Goal: Information Seeking & Learning: Learn about a topic

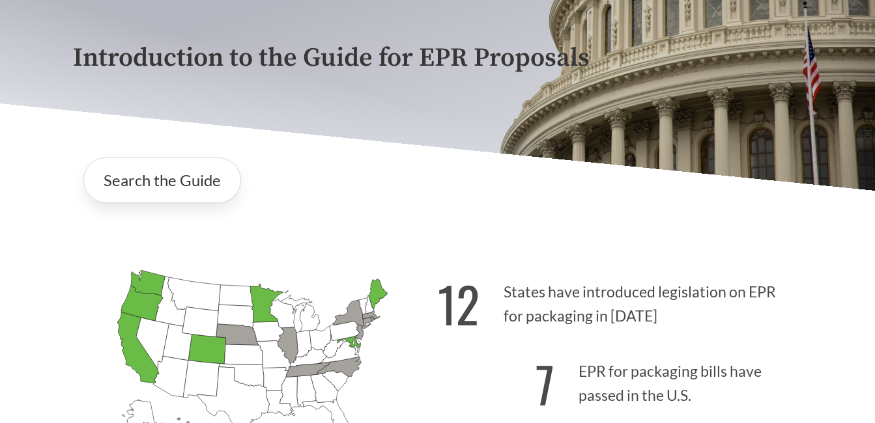
scroll to position [312, 0]
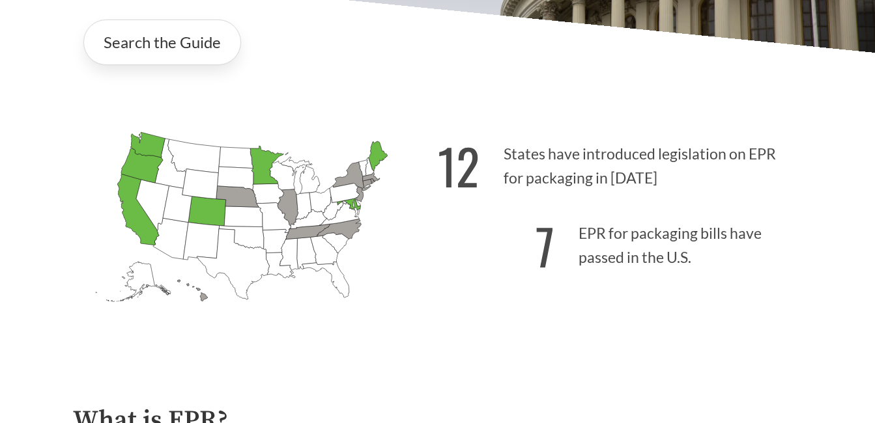
scroll to position [260, 0]
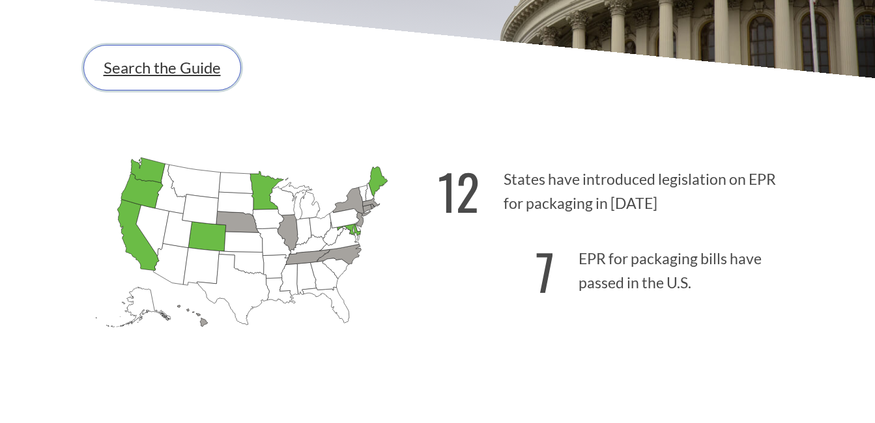
click at [209, 71] on link "Search the Guide" at bounding box center [162, 68] width 158 height 46
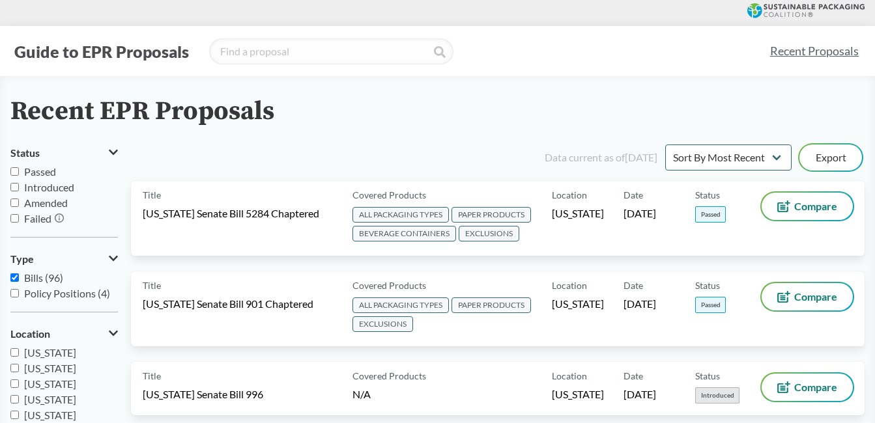
click at [14, 171] on input "Passed" at bounding box center [14, 171] width 8 height 8
checkbox input "true"
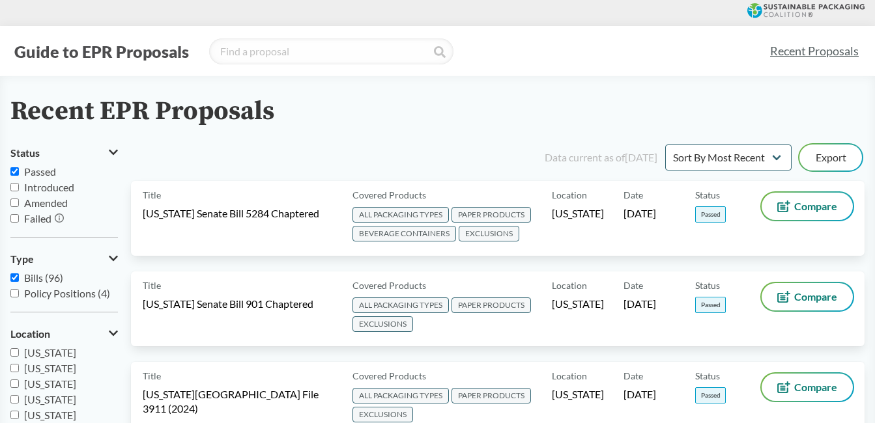
click at [16, 203] on input "Amended" at bounding box center [14, 203] width 8 height 8
checkbox input "true"
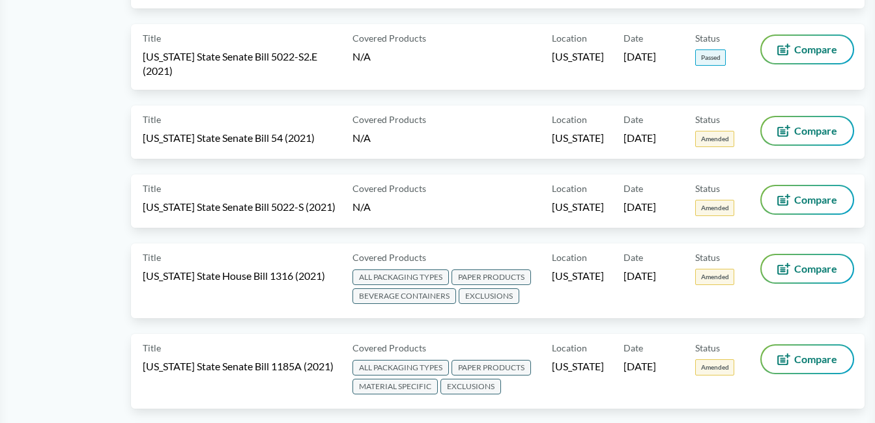
scroll to position [2084, 0]
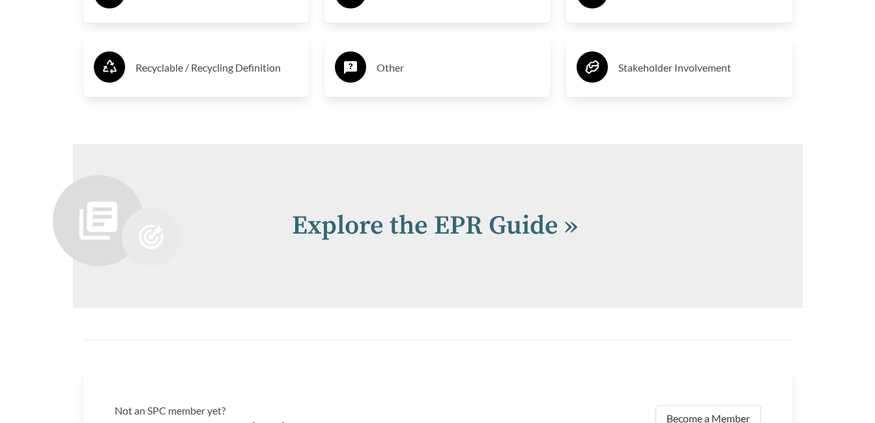
scroll to position [2591, 0]
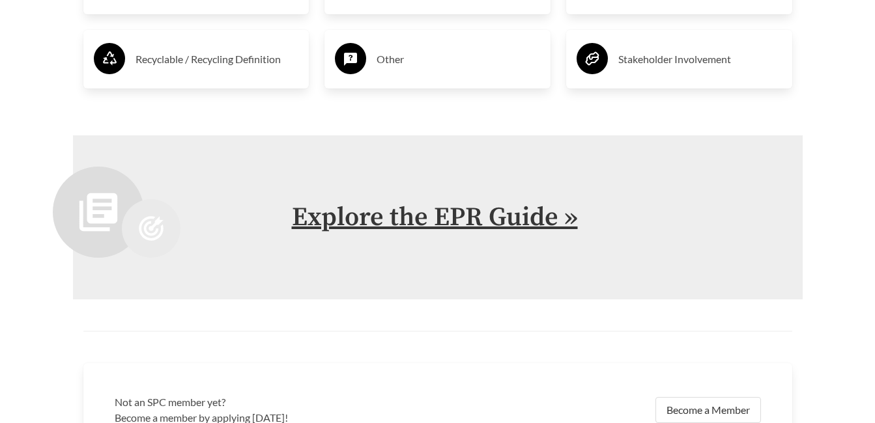
click at [466, 226] on link "Explore the EPR Guide »" at bounding box center [435, 217] width 286 height 33
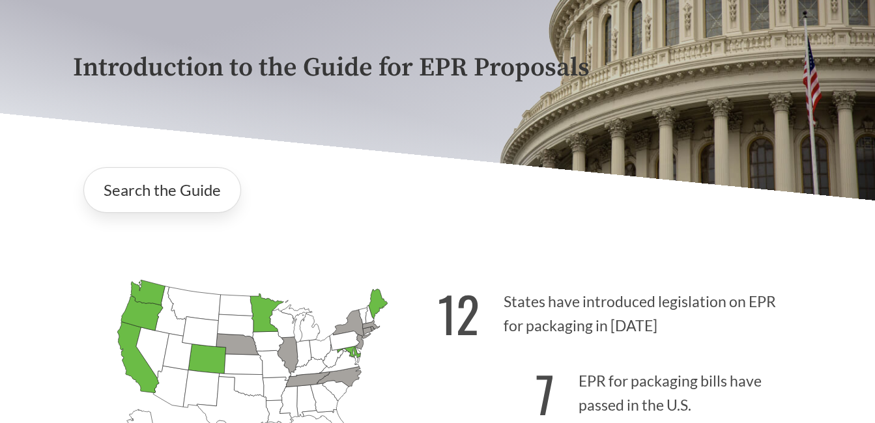
scroll to position [130, 0]
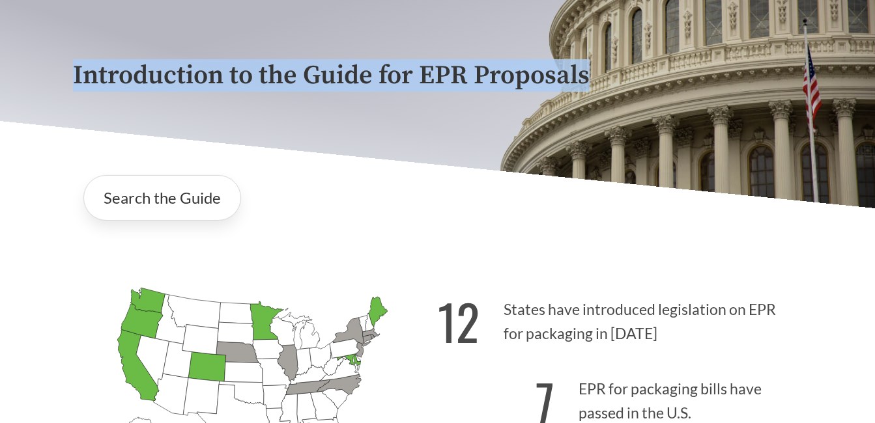
drag, startPoint x: 594, startPoint y: 73, endPoint x: 59, endPoint y: 73, distance: 535.3
click at [59, 73] on div "Introduction to the Guide for EPR Proposals" at bounding box center [437, 77] width 875 height 262
drag, startPoint x: 59, startPoint y: 73, endPoint x: 178, endPoint y: 74, distance: 119.8
copy p "Introduction to the Guide for EPR Proposals"
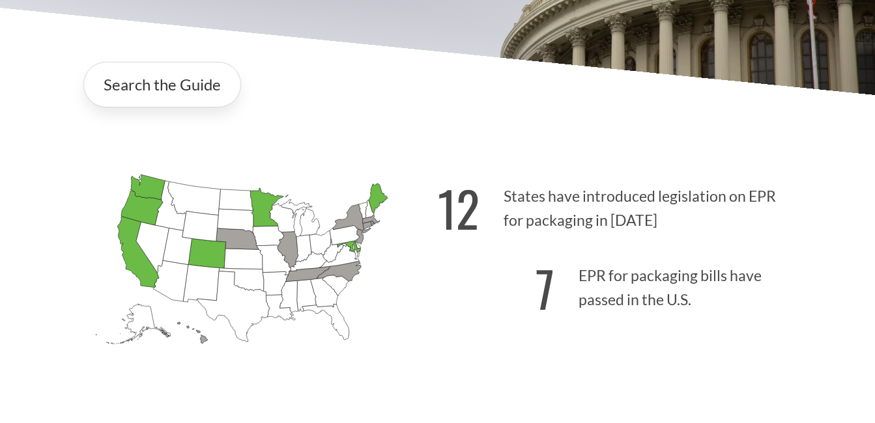
scroll to position [260, 0]
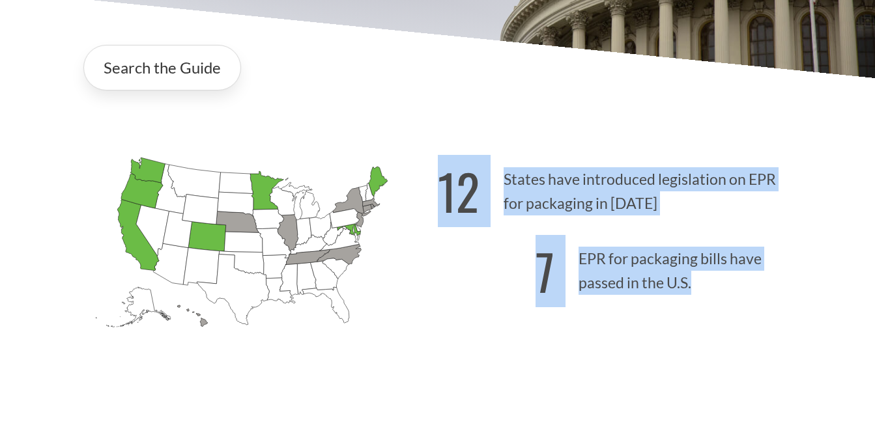
drag, startPoint x: 134, startPoint y: 145, endPoint x: 757, endPoint y: 315, distance: 645.3
click at [757, 315] on div "[US_STATE] Introduced: [US_STATE] Introduced: [US_STATE] Introduced: [US_STATE]…" at bounding box center [438, 248] width 750 height 263
copy div "12 States have introduced legislation on EPR for packaging in [DATE] 7 EPR for …"
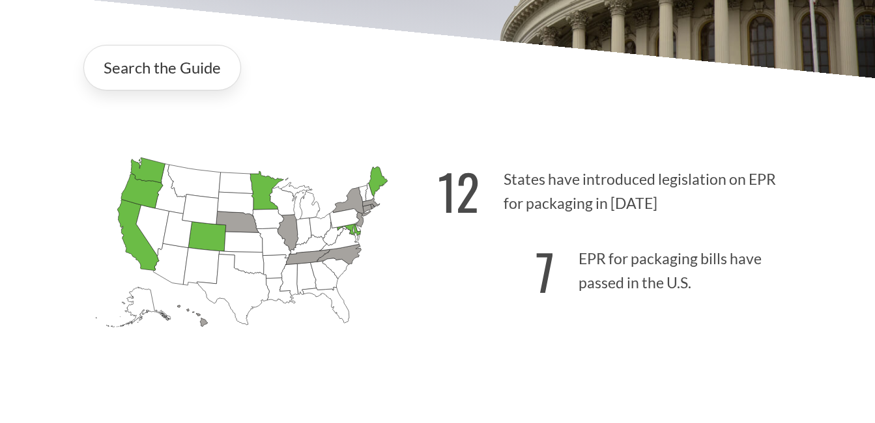
drag, startPoint x: 324, startPoint y: 315, endPoint x: 333, endPoint y: 316, distance: 8.7
click at [325, 315] on icon "[US_STATE] Introduced: [US_STATE] Introduced: [US_STATE] Introduced: [US_STATE]…" at bounding box center [255, 262] width 365 height 228
drag, startPoint x: 432, startPoint y: 315, endPoint x: 229, endPoint y: 268, distance: 207.7
click at [229, 268] on icon "[US_STATE] Introduced: [US_STATE] Introduced: [US_STATE] Introduced: [US_STATE]…" at bounding box center [255, 262] width 365 height 228
click at [229, 268] on icon "[US_STATE] Introduced:" at bounding box center [233, 290] width 72 height 71
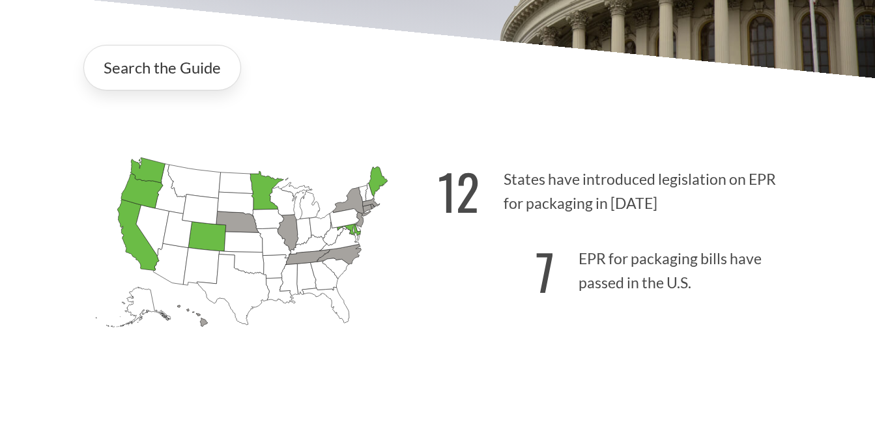
drag, startPoint x: 231, startPoint y: 249, endPoint x: 190, endPoint y: 198, distance: 64.9
click at [229, 244] on icon "[US_STATE] Introduced:" at bounding box center [243, 242] width 38 height 21
drag, startPoint x: 147, startPoint y: 150, endPoint x: 284, endPoint y: 293, distance: 198.1
click at [359, 347] on icon "[US_STATE] Introduced: [US_STATE] Introduced: [US_STATE] Introduced: [US_STATE]…" at bounding box center [255, 262] width 365 height 228
drag, startPoint x: 217, startPoint y: 249, endPoint x: 313, endPoint y: 227, distance: 98.9
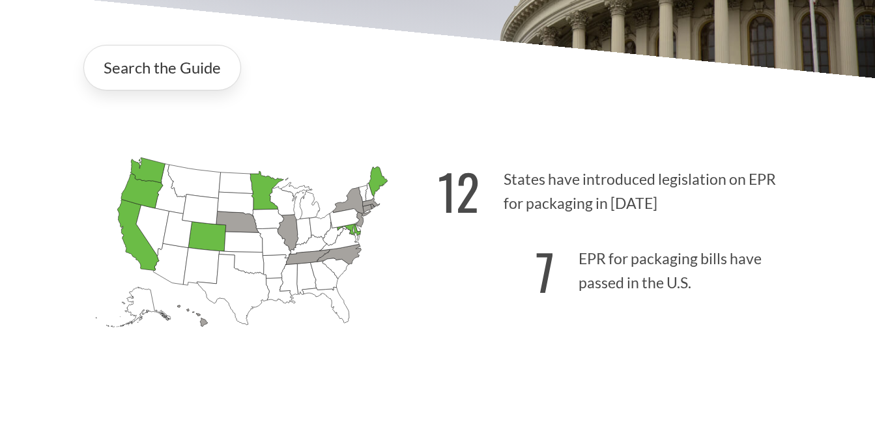
click at [223, 247] on icon "[US_STATE] Passed: 1" at bounding box center [207, 236] width 38 height 30
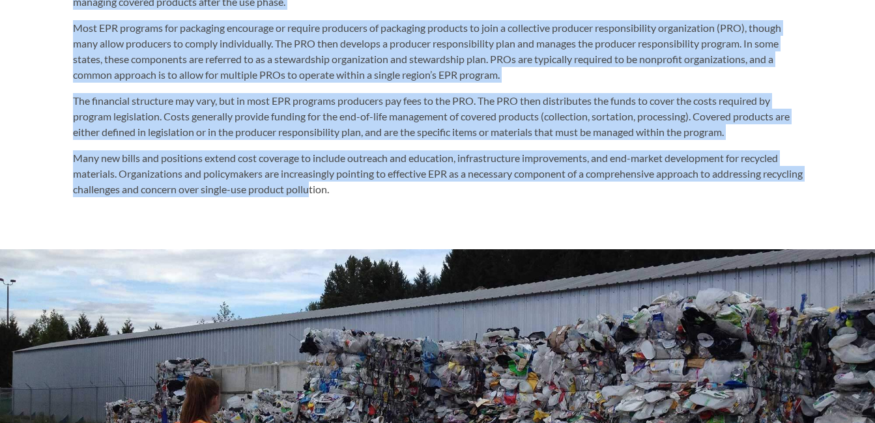
scroll to position [781, 0]
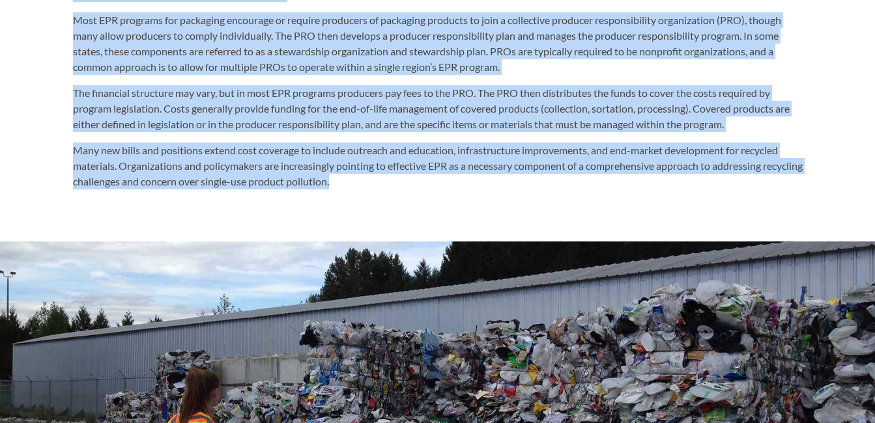
drag, startPoint x: 73, startPoint y: 117, endPoint x: 444, endPoint y: 190, distance: 378.2
click at [444, 190] on div "What is EPR? Extended Producer Responsibility (EPR) is a policy approach that a…" at bounding box center [437, 50] width 729 height 279
drag, startPoint x: 444, startPoint y: 190, endPoint x: 339, endPoint y: 111, distance: 130.8
copy div "Lore ip DOL? Sitametc Adipisci Elitseddoeiusm (TEM) in u labore etdolore magn a…"
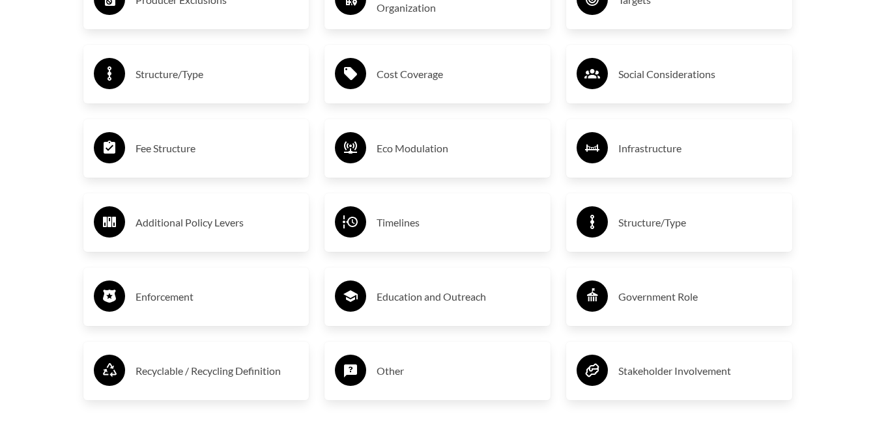
scroll to position [2344, 0]
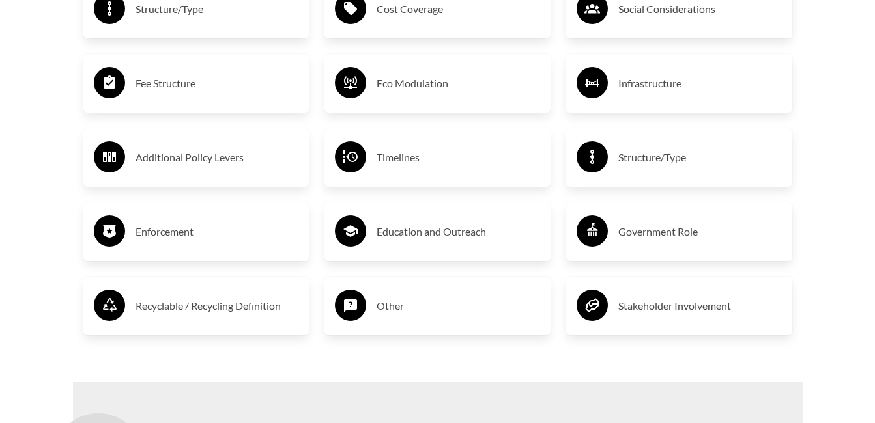
click at [665, 226] on h3 "Government Role" at bounding box center [699, 231] width 163 height 21
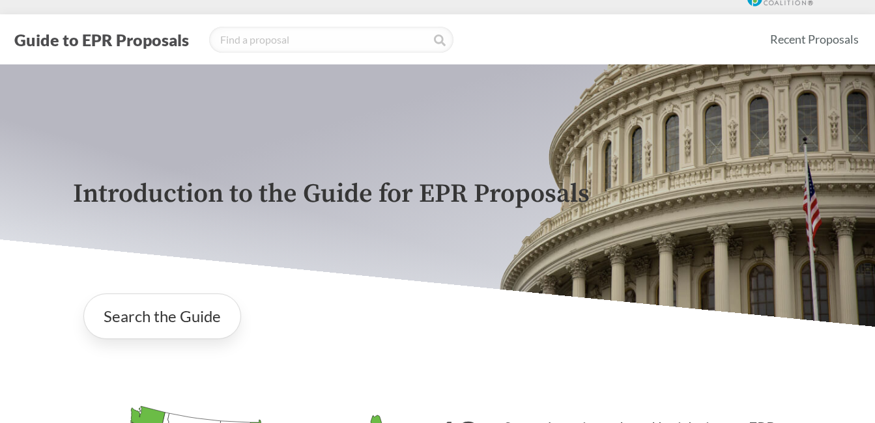
scroll to position [0, 0]
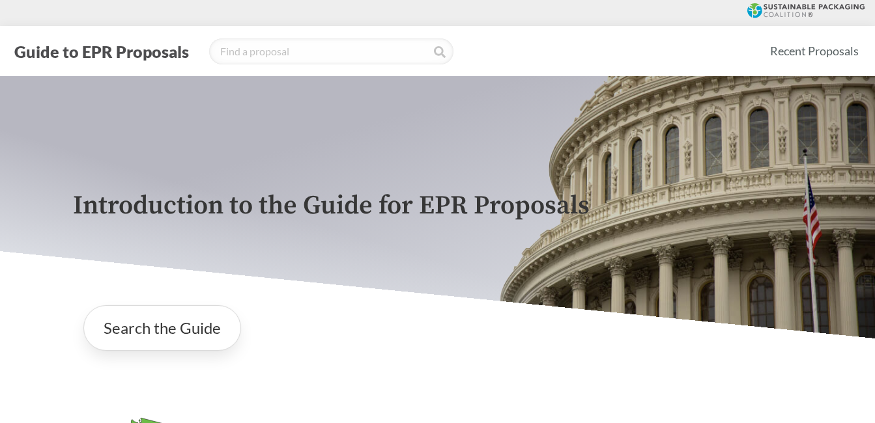
click at [303, 353] on div "Search the Guide" at bounding box center [437, 328] width 729 height 66
